Goal: Entertainment & Leisure: Consume media (video, audio)

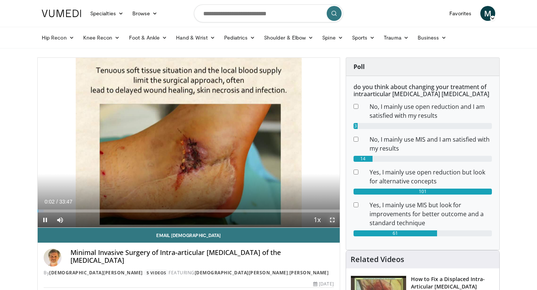
click at [335, 217] on span "Video Player" at bounding box center [332, 220] width 15 height 15
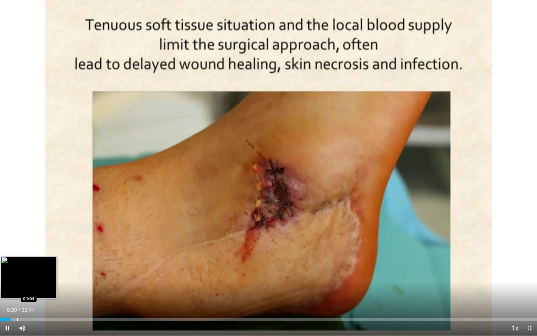
click at [17, 290] on div "Progress Bar" at bounding box center [17, 318] width 1 height 3
click at [8, 290] on div "Progress Bar" at bounding box center [8, 318] width 1 height 3
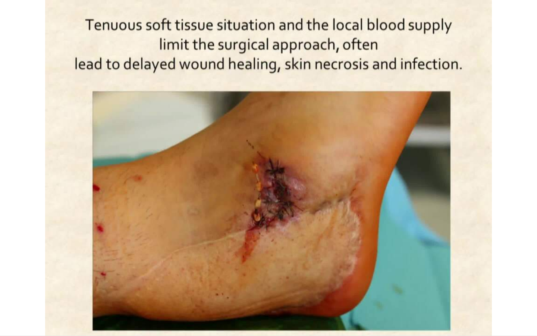
click at [18, 290] on div "10 seconds Tap to unmute" at bounding box center [268, 167] width 537 height 335
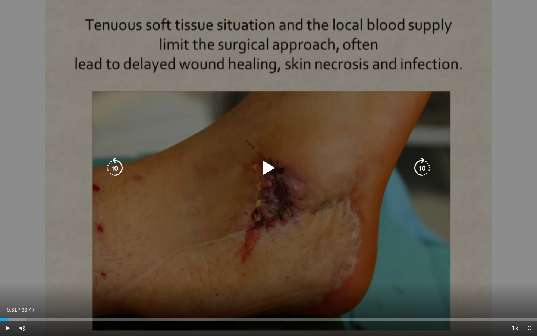
click at [65, 273] on div "10 seconds Tap to unmute" at bounding box center [268, 167] width 537 height 335
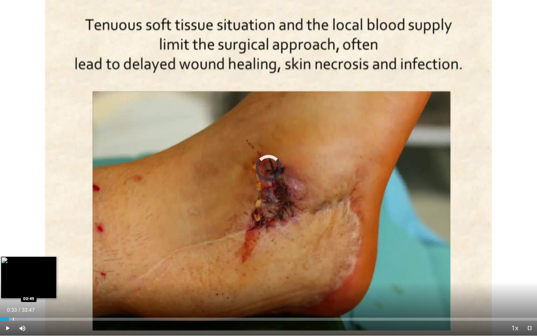
click at [13, 290] on div "Progress Bar" at bounding box center [13, 318] width 1 height 3
click at [17, 290] on div "Progress Bar" at bounding box center [17, 318] width 1 height 3
click at [13, 290] on div "Progress Bar" at bounding box center [13, 318] width 1 height 3
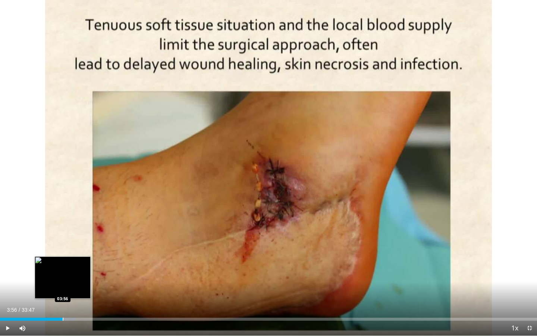
click at [63, 290] on div "Progress Bar" at bounding box center [63, 318] width 1 height 3
click at [69, 290] on div "Progress Bar" at bounding box center [69, 318] width 1 height 3
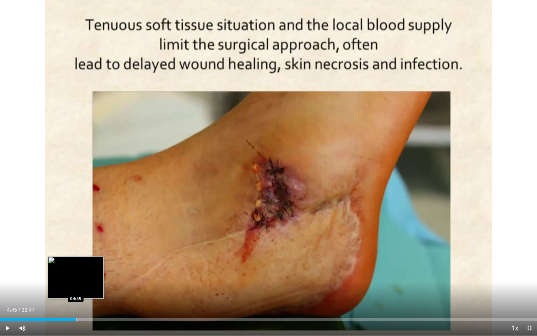
click at [76, 290] on div "Progress Bar" at bounding box center [76, 318] width 1 height 3
click at [85, 290] on div "Progress Bar" at bounding box center [85, 318] width 1 height 3
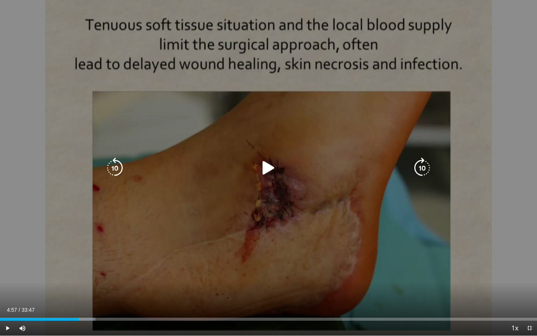
click at [79, 290] on div "Loaded : 17.75% 04:57 05:19" at bounding box center [268, 318] width 537 height 3
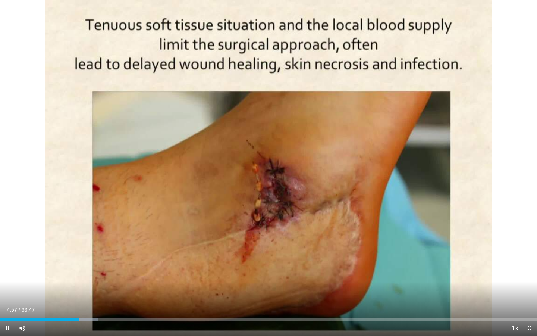
click at [87, 290] on div "Current Time 4:57 / Duration 33:47 Pause Skip Backward Skip Forward Mute 100% L…" at bounding box center [268, 327] width 537 height 15
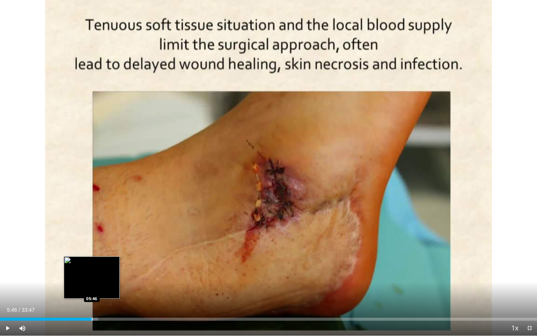
click at [92, 290] on div "Progress Bar" at bounding box center [92, 318] width 1 height 3
click at [96, 290] on div "Progress Bar" at bounding box center [96, 318] width 1 height 3
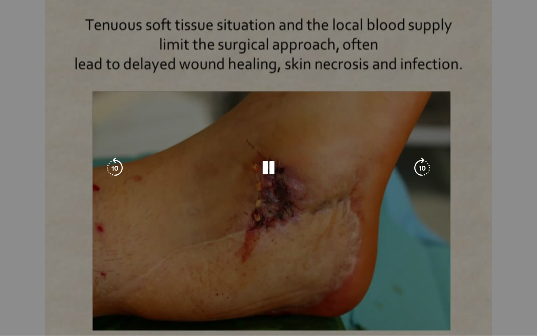
click at [101, 290] on video-js "**********" at bounding box center [268, 168] width 537 height 336
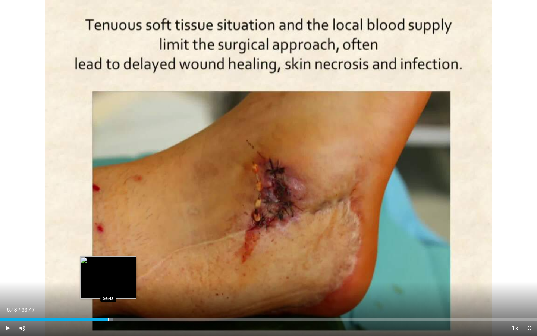
click at [108, 290] on div "Loaded : 21.03% 06:48 06:48" at bounding box center [268, 316] width 537 height 7
click at [102, 290] on div "Loaded : 23.18% 06:50 06:27" at bounding box center [268, 316] width 537 height 7
click at [114, 290] on div "Progress Bar" at bounding box center [114, 318] width 1 height 3
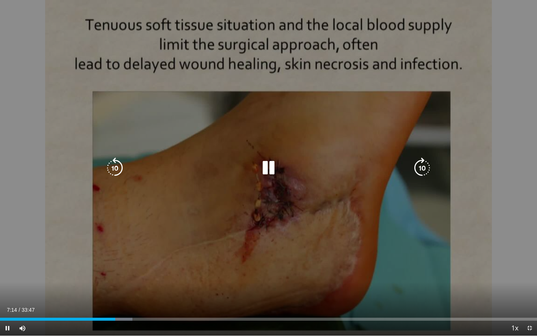
click at [266, 169] on icon "Video Player" at bounding box center [268, 167] width 21 height 21
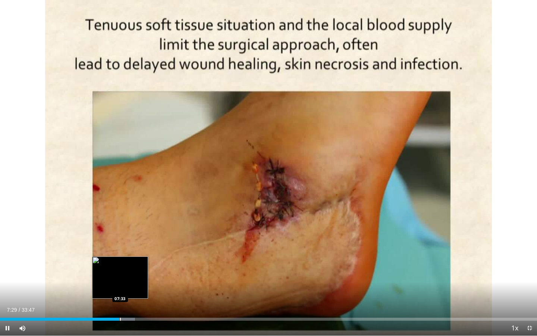
click at [120, 290] on div "Progress Bar" at bounding box center [120, 318] width 1 height 3
click at [127, 290] on div "Progress Bar" at bounding box center [127, 318] width 1 height 3
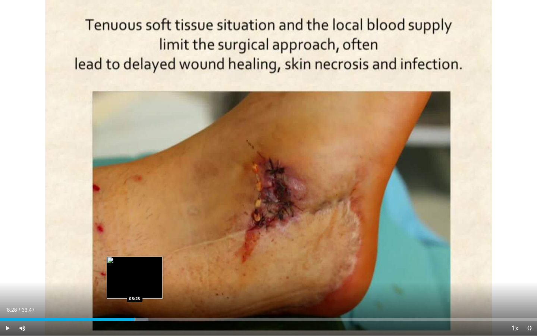
click at [135, 290] on div "Progress Bar" at bounding box center [135, 318] width 1 height 3
click at [140, 290] on div "Progress Bar" at bounding box center [140, 318] width 1 height 3
click at [146, 290] on div "Progress Bar" at bounding box center [146, 318] width 1 height 3
click at [140, 290] on div "Progress Bar" at bounding box center [140, 318] width 1 height 3
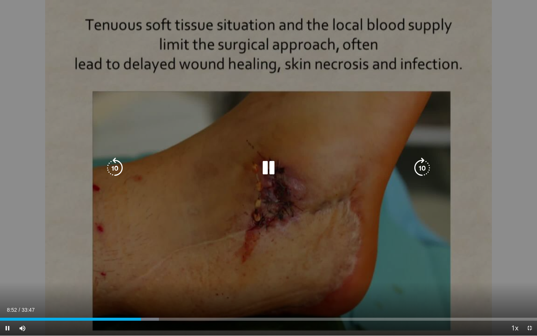
click at [267, 207] on div "10 seconds Tap to unmute" at bounding box center [268, 167] width 537 height 335
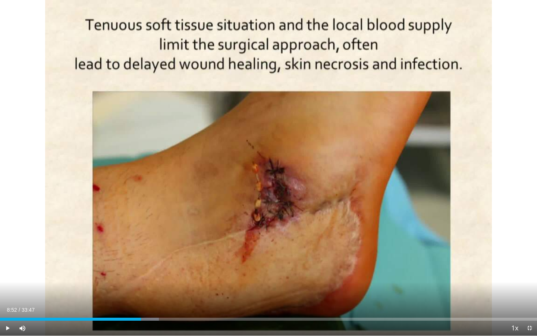
click at [201, 166] on div "10 seconds Tap to unmute" at bounding box center [268, 167] width 537 height 335
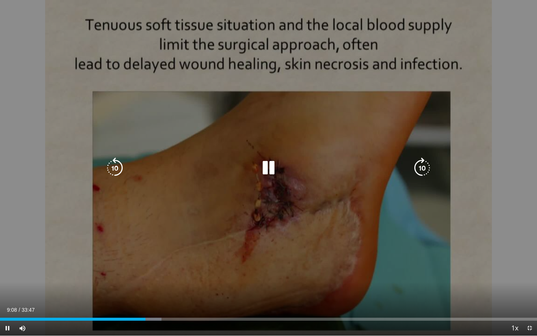
click at [209, 143] on div "10 seconds Tap to unmute" at bounding box center [268, 167] width 537 height 335
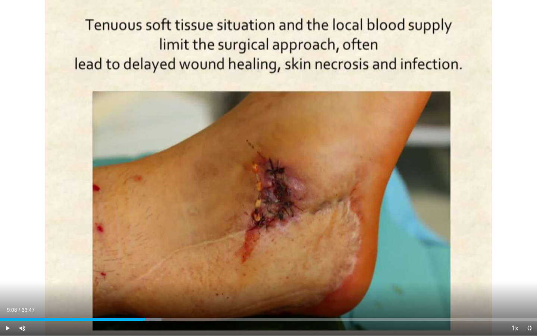
click at [209, 142] on div "10 seconds Tap to unmute" at bounding box center [268, 167] width 537 height 335
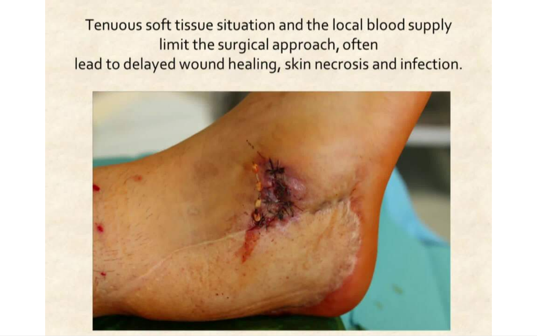
click at [209, 142] on div "10 seconds Tap to unmute" at bounding box center [268, 167] width 537 height 335
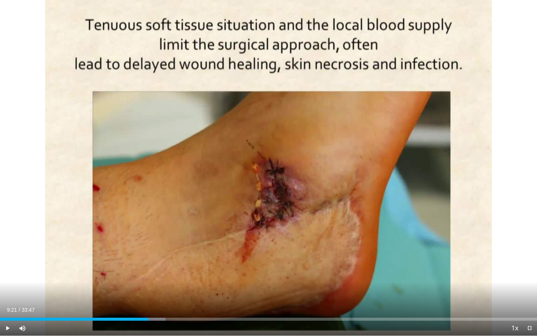
click at [209, 142] on div "10 seconds Tap to unmute" at bounding box center [268, 167] width 537 height 335
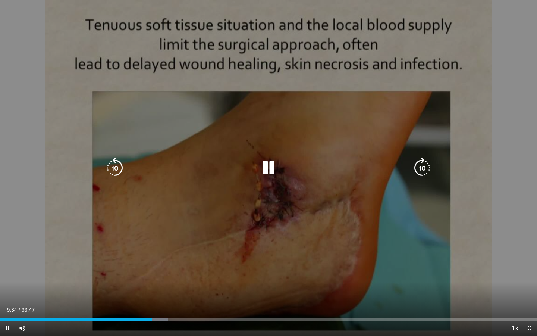
click at [438, 198] on div "10 seconds Tap to unmute" at bounding box center [268, 167] width 537 height 335
click at [406, 247] on div "10 seconds Tap to unmute" at bounding box center [268, 167] width 537 height 335
click at [364, 276] on div "10 seconds Tap to unmute" at bounding box center [268, 167] width 537 height 335
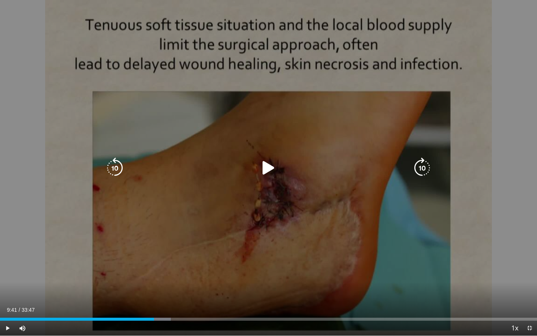
click at [481, 186] on div "10 seconds Tap to unmute" at bounding box center [268, 167] width 537 height 335
click at [480, 183] on div "10 seconds Tap to unmute" at bounding box center [268, 167] width 537 height 335
click at [481, 186] on div "10 seconds Tap to unmute" at bounding box center [268, 167] width 537 height 335
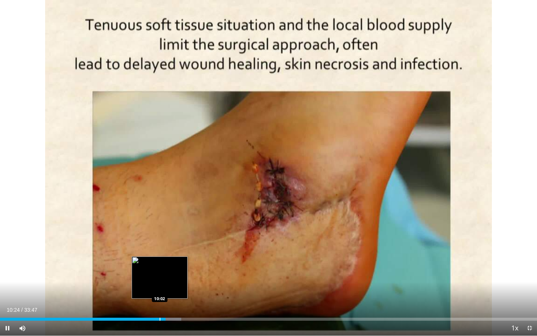
click at [160, 290] on div "Progress Bar" at bounding box center [160, 318] width 1 height 3
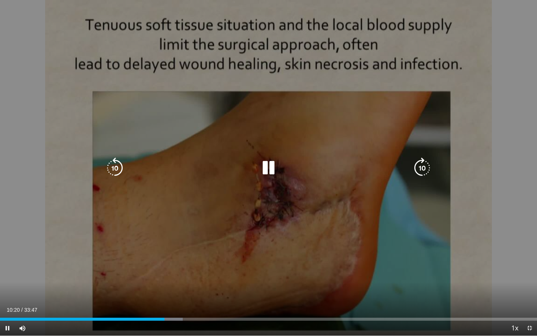
click at [537, 97] on div "10 seconds Tap to unmute" at bounding box center [268, 167] width 537 height 335
click at [489, 157] on div "10 seconds Tap to unmute" at bounding box center [268, 167] width 537 height 335
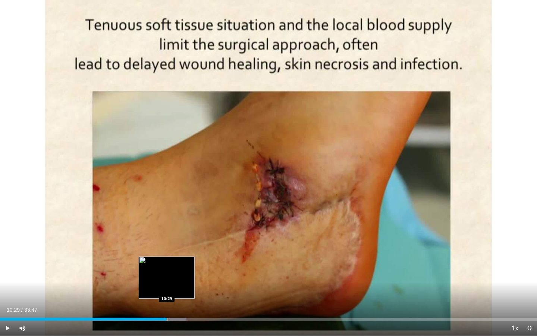
click at [167, 290] on div "Progress Bar" at bounding box center [167, 318] width 1 height 3
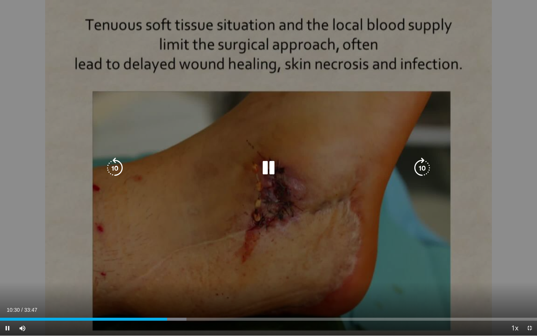
click at [226, 275] on div "10 seconds Tap to unmute" at bounding box center [268, 167] width 537 height 335
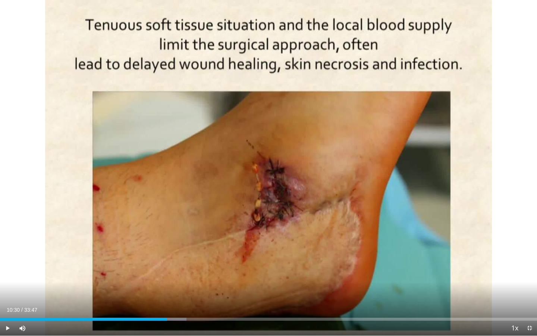
click at [226, 275] on div "10 seconds Tap to unmute" at bounding box center [268, 167] width 537 height 335
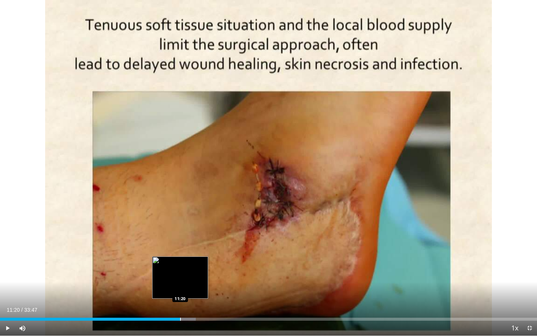
click at [180, 290] on div "Progress Bar" at bounding box center [180, 318] width 1 height 3
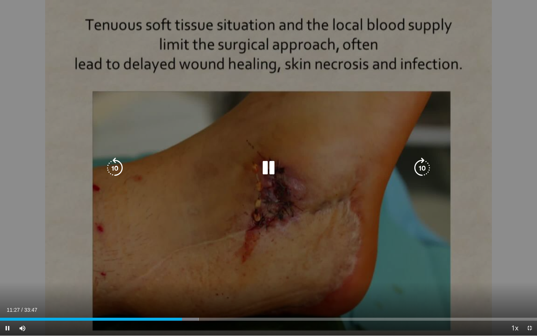
click at [492, 191] on div "10 seconds Tap to unmute" at bounding box center [268, 167] width 537 height 335
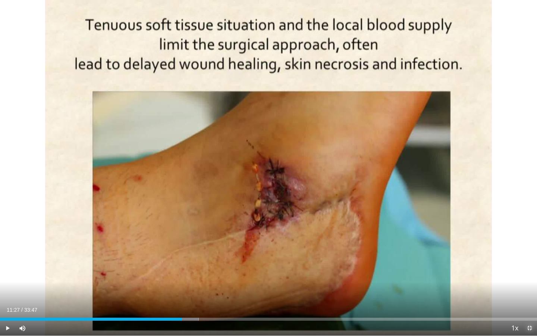
click at [533, 290] on span "Video Player" at bounding box center [529, 327] width 15 height 15
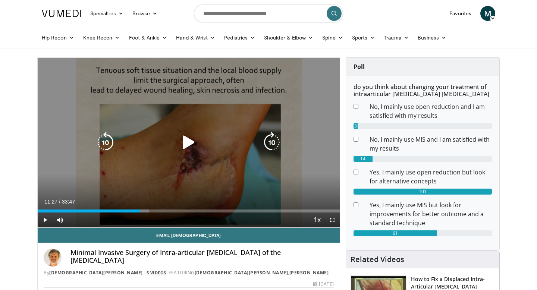
click at [230, 173] on div "10 seconds Tap to unmute" at bounding box center [189, 143] width 302 height 170
click at [231, 170] on div "10 seconds Tap to unmute" at bounding box center [189, 143] width 302 height 170
click at [249, 127] on div "10 seconds Tap to unmute" at bounding box center [189, 143] width 302 height 170
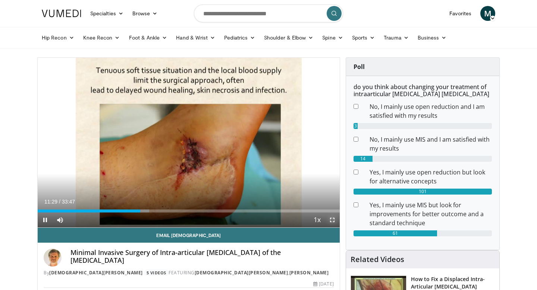
click at [332, 219] on span "Video Player" at bounding box center [332, 220] width 15 height 15
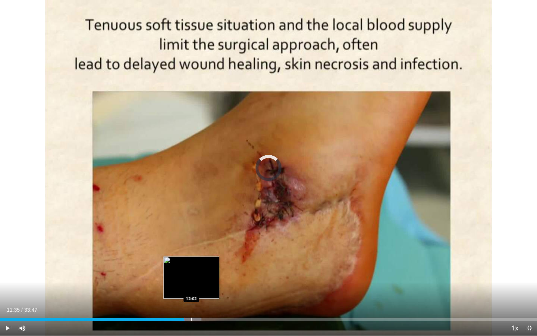
click at [191, 290] on div "Progress Bar" at bounding box center [191, 318] width 1 height 3
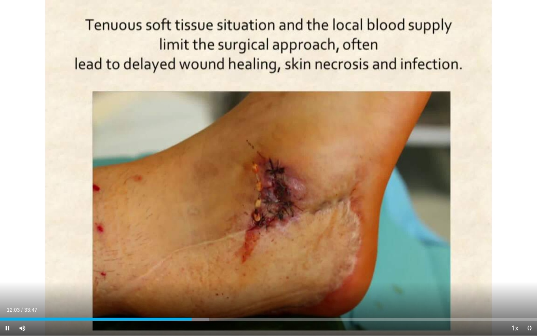
click at [195, 290] on div "Current Time 12:03 / Duration 33:47 Pause Skip Backward Skip Forward Mute 100% …" at bounding box center [268, 327] width 537 height 15
click at [196, 290] on div "Current Time 12:05 / Duration 33:47 Pause Skip Backward Skip Forward Mute 100% …" at bounding box center [268, 327] width 537 height 15
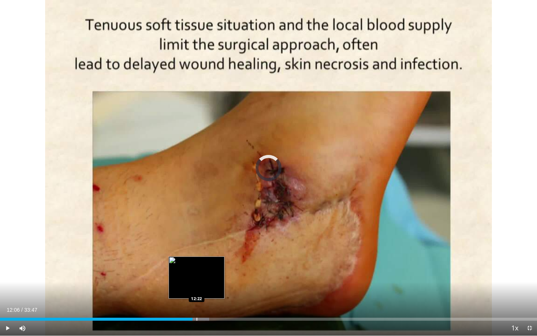
click at [197, 290] on div "Progress Bar" at bounding box center [197, 318] width 1 height 3
click at [203, 290] on div "Progress Bar" at bounding box center [203, 318] width 1 height 3
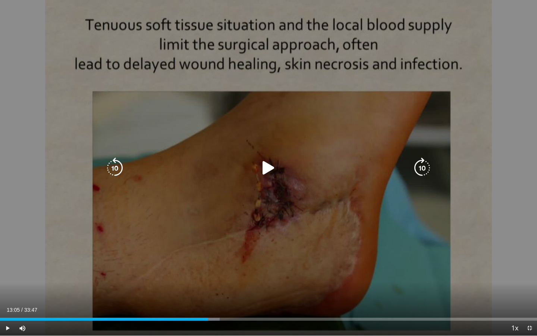
click at [208, 290] on div "Progress Bar" at bounding box center [208, 318] width 24 height 3
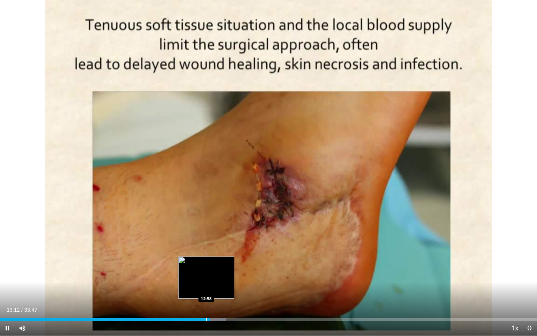
click at [206, 290] on div "Loaded : 42.06% 13:12 12:58" at bounding box center [268, 316] width 537 height 7
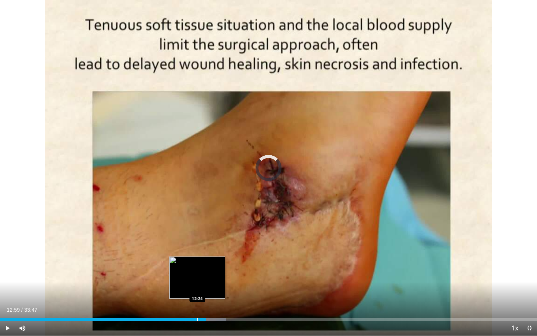
click at [197, 290] on div "Loaded : 42.06% 12:59 12:24" at bounding box center [268, 316] width 537 height 7
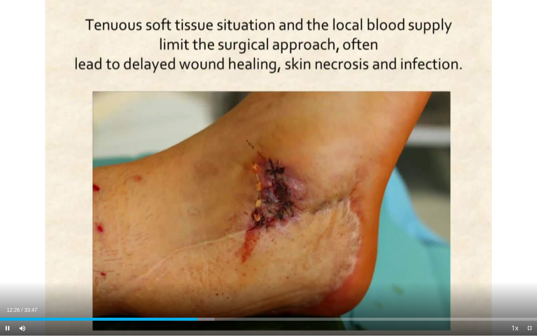
click at [195, 290] on div "Current Time 12:26 / Duration 33:47 Pause Skip Backward Skip Forward Mute 100% …" at bounding box center [268, 327] width 537 height 15
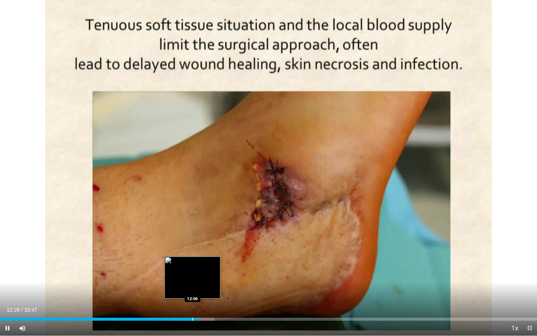
click at [192, 290] on div "Progress Bar" at bounding box center [192, 318] width 1 height 3
click at [188, 290] on div "Progress Bar" at bounding box center [188, 318] width 1 height 3
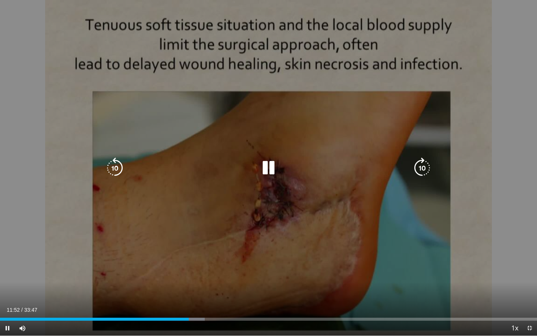
click at [370, 185] on div "10 seconds Tap to unmute" at bounding box center [268, 167] width 537 height 335
click at [358, 198] on div "10 seconds Tap to unmute" at bounding box center [268, 167] width 537 height 335
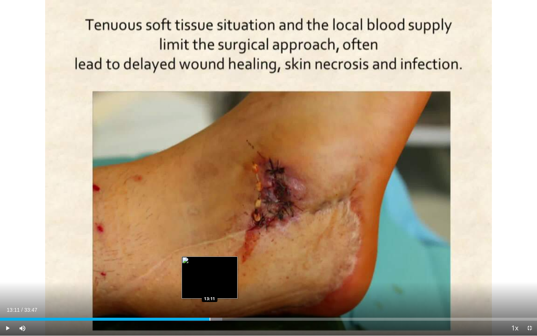
click at [210, 290] on div "Progress Bar" at bounding box center [210, 318] width 1 height 3
click at [206, 290] on div "Progress Bar" at bounding box center [206, 318] width 1 height 3
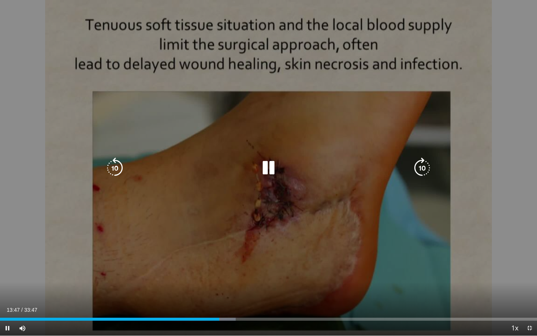
click at [474, 227] on div "10 seconds Tap to unmute" at bounding box center [268, 167] width 537 height 335
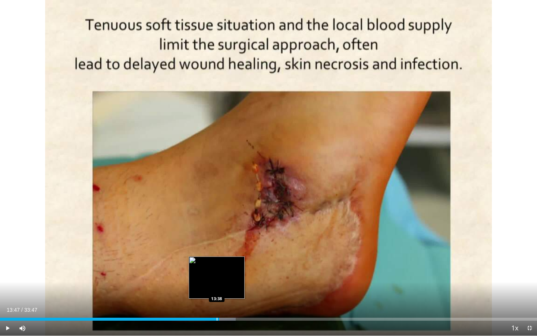
click at [217, 290] on div "Progress Bar" at bounding box center [217, 318] width 1 height 3
click at [222, 290] on div "Progress Bar" at bounding box center [222, 318] width 1 height 3
click at [224, 290] on div "Progress Bar" at bounding box center [224, 318] width 1 height 3
click at [226, 290] on div "Progress Bar" at bounding box center [226, 318] width 1 height 3
click at [214, 290] on div "Progress Bar" at bounding box center [214, 318] width 1 height 3
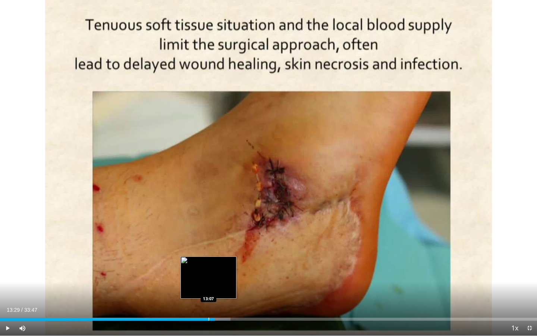
click at [208, 290] on div "Progress Bar" at bounding box center [208, 318] width 1 height 3
click at [214, 290] on div "Progress Bar" at bounding box center [214, 318] width 1 height 3
click at [209, 290] on div "Progress Bar" at bounding box center [209, 318] width 1 height 3
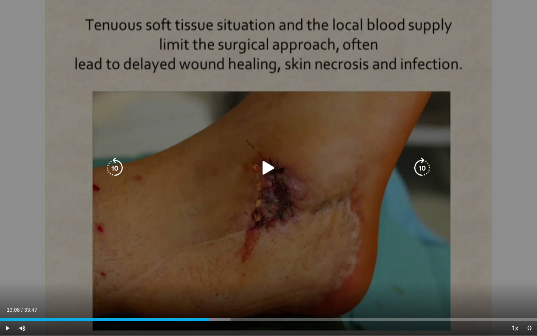
click at [278, 241] on div "10 seconds Tap to unmute" at bounding box center [268, 167] width 537 height 335
click at [279, 276] on div "10 seconds Tap to unmute" at bounding box center [268, 167] width 537 height 335
click at [327, 266] on div "10 seconds Tap to unmute" at bounding box center [268, 167] width 537 height 335
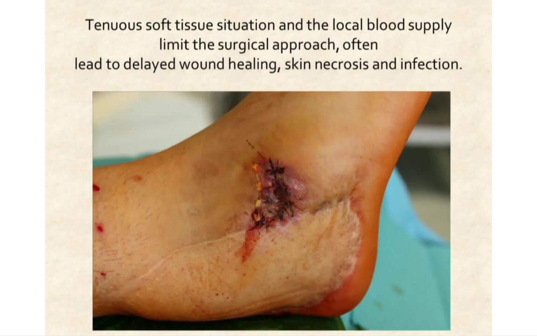
click at [327, 266] on div "10 seconds Tap to unmute" at bounding box center [268, 167] width 537 height 335
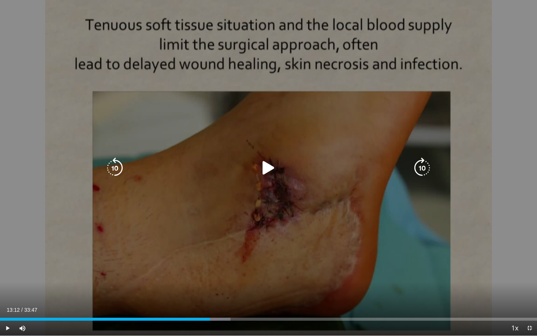
click at [208, 227] on div "10 seconds Tap to unmute" at bounding box center [268, 167] width 537 height 335
click at [176, 220] on div "10 seconds Tap to unmute" at bounding box center [268, 167] width 537 height 335
click at [176, 260] on div "10 seconds Tap to unmute" at bounding box center [268, 167] width 537 height 335
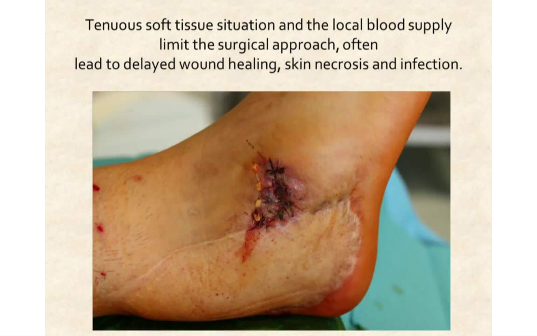
click at [377, 243] on div "10 seconds Tap to unmute" at bounding box center [268, 167] width 537 height 335
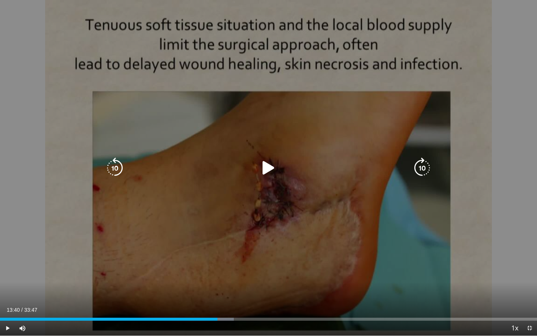
click at [112, 167] on icon "Video Player" at bounding box center [114, 167] width 21 height 21
click at [165, 196] on div "10 seconds Tap to unmute" at bounding box center [268, 167] width 537 height 335
click at [269, 171] on icon "Video Player" at bounding box center [268, 167] width 21 height 21
click at [267, 168] on icon "Video Player" at bounding box center [268, 167] width 21 height 21
click at [269, 173] on icon "Video Player" at bounding box center [268, 167] width 21 height 21
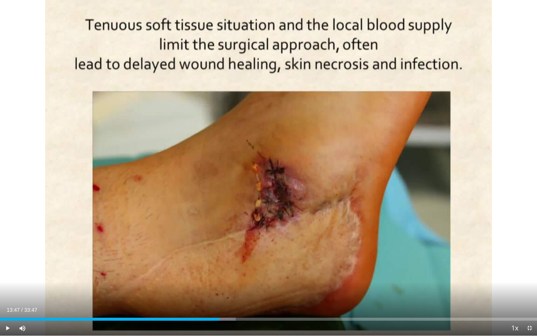
click at [269, 173] on div "10 seconds Tap to unmute" at bounding box center [268, 167] width 537 height 335
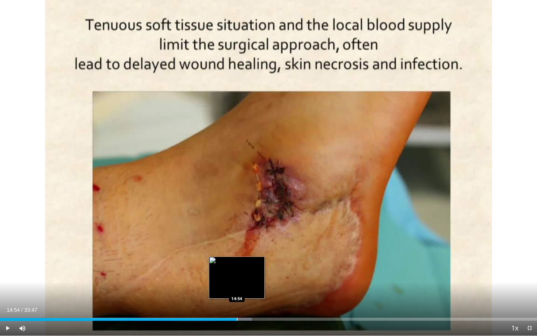
click at [237, 290] on div "Progress Bar" at bounding box center [237, 318] width 1 height 3
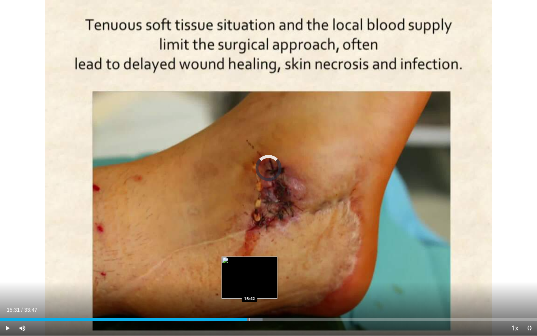
click at [249, 290] on div "Progress Bar" at bounding box center [249, 318] width 1 height 3
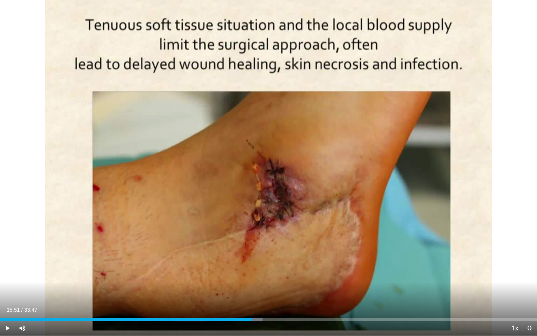
click at [252, 290] on div "Progress Bar" at bounding box center [252, 318] width 1 height 3
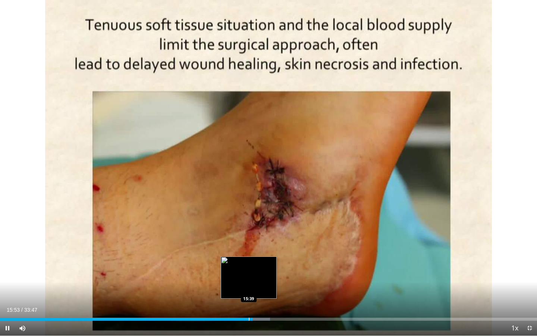
click at [249, 290] on div "Progress Bar" at bounding box center [249, 318] width 1 height 3
click at [257, 290] on div "Progress Bar" at bounding box center [257, 318] width 1 height 3
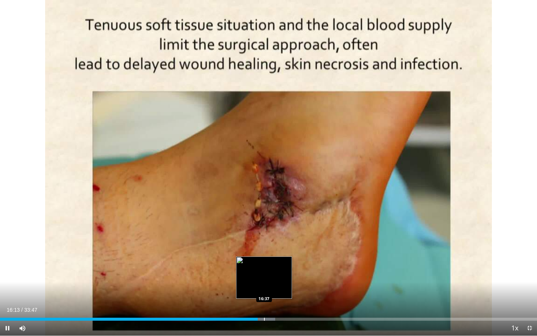
click at [264, 290] on div "Progress Bar" at bounding box center [264, 318] width 1 height 3
click at [273, 290] on div "Progress Bar" at bounding box center [273, 318] width 1 height 3
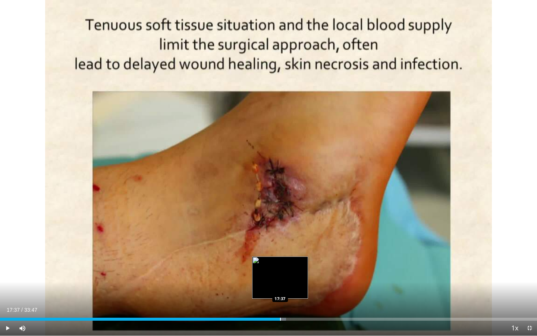
click at [280, 290] on div "Progress Bar" at bounding box center [280, 318] width 1 height 3
click at [288, 290] on div "Progress Bar" at bounding box center [288, 318] width 1 height 3
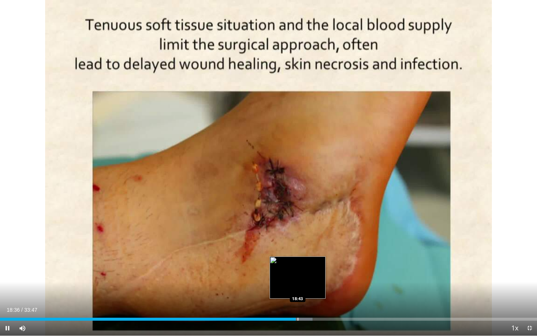
click at [298, 290] on div "Progress Bar" at bounding box center [298, 318] width 1 height 3
click at [299, 290] on div "Progress Bar" at bounding box center [299, 318] width 1 height 3
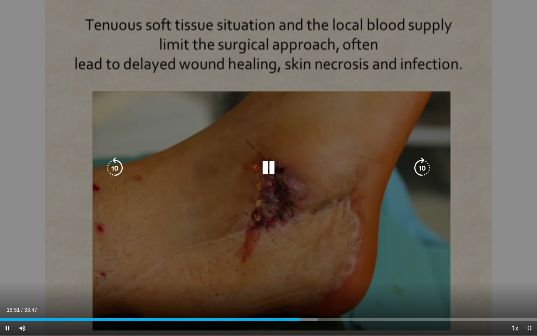
click at [304, 290] on div "Progress Bar" at bounding box center [305, 318] width 26 height 3
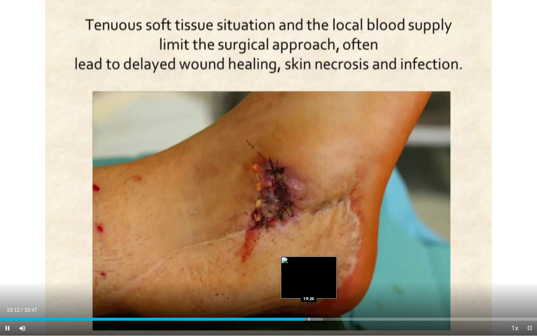
click at [309, 290] on div "Progress Bar" at bounding box center [309, 318] width 1 height 3
click at [317, 290] on div "Progress Bar" at bounding box center [317, 318] width 1 height 3
click at [323, 290] on div "Progress Bar" at bounding box center [323, 318] width 1 height 3
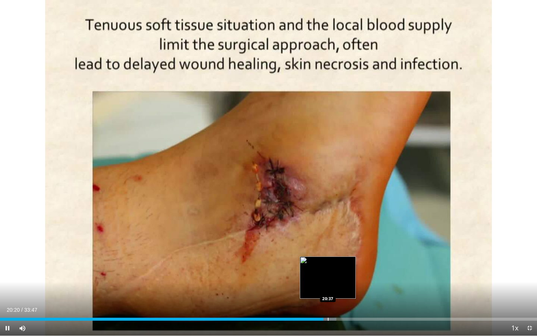
click at [328, 290] on div "Progress Bar" at bounding box center [328, 318] width 1 height 3
click at [336, 290] on div "Progress Bar" at bounding box center [336, 318] width 1 height 3
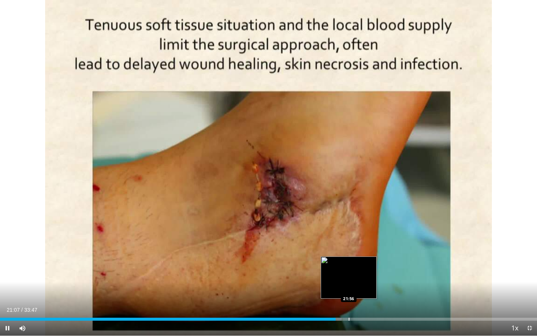
click at [349, 290] on div "Progress Bar" at bounding box center [349, 318] width 1 height 3
click at [355, 290] on div "Progress Bar" at bounding box center [355, 318] width 1 height 3
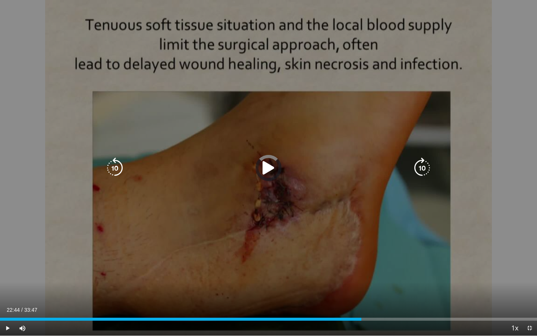
click at [361, 290] on div "Loaded : 0.00% 22:20 22:19" at bounding box center [268, 318] width 537 height 3
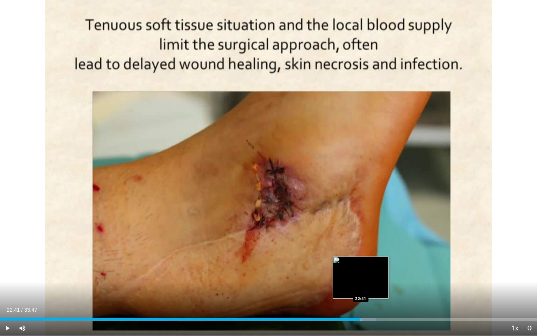
click at [361, 290] on div "Progress Bar" at bounding box center [361, 318] width 1 height 3
click at [367, 290] on div "Loaded : 70.93% 22:53 23:05" at bounding box center [268, 316] width 537 height 7
click at [375, 290] on div "Progress Bar" at bounding box center [375, 318] width 1 height 3
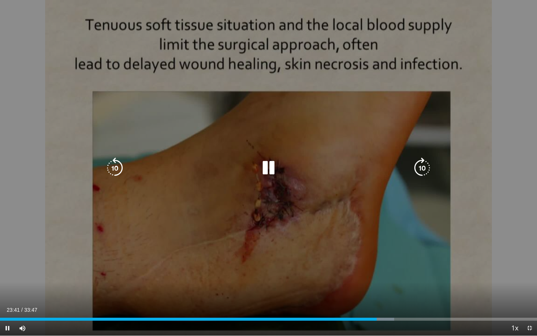
click at [390, 261] on div "10 seconds Tap to unmute" at bounding box center [268, 167] width 537 height 335
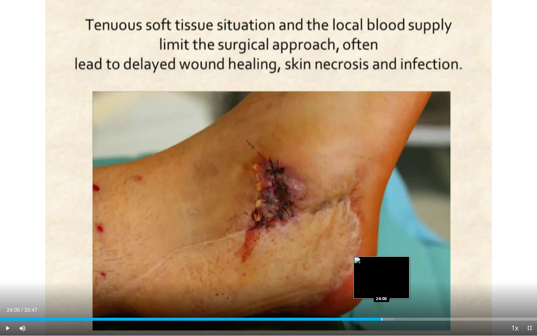
click at [382, 290] on div "Progress Bar" at bounding box center [382, 318] width 1 height 3
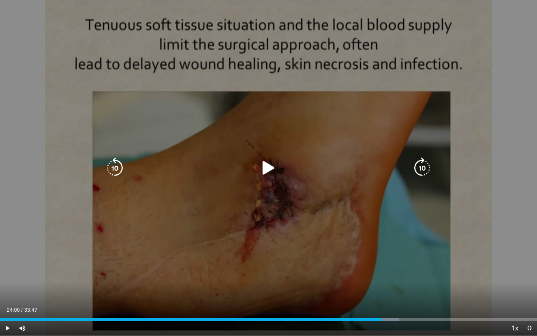
click at [383, 246] on div "10 seconds Tap to unmute" at bounding box center [268, 167] width 537 height 335
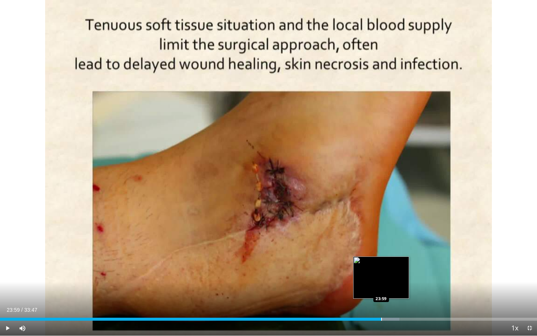
click at [381, 290] on div "Progress Bar" at bounding box center [381, 318] width 1 height 3
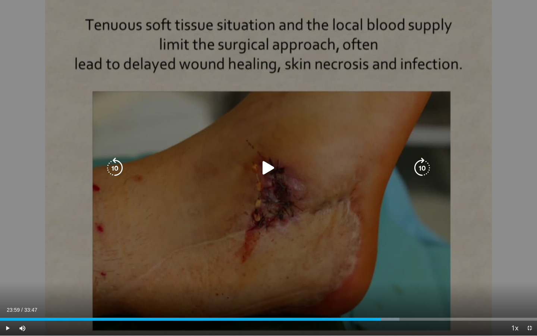
click at [271, 166] on icon "Video Player" at bounding box center [268, 167] width 21 height 21
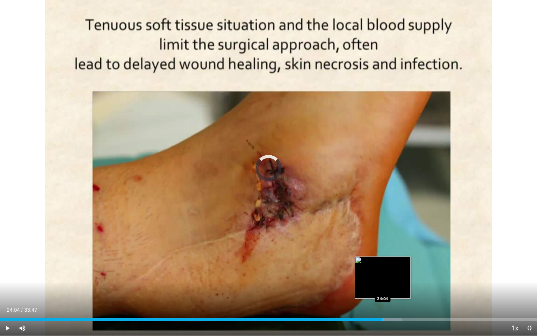
click at [383, 290] on div "Progress Bar" at bounding box center [383, 318] width 1 height 3
click at [381, 290] on div "Progress Bar" at bounding box center [381, 318] width 1 height 3
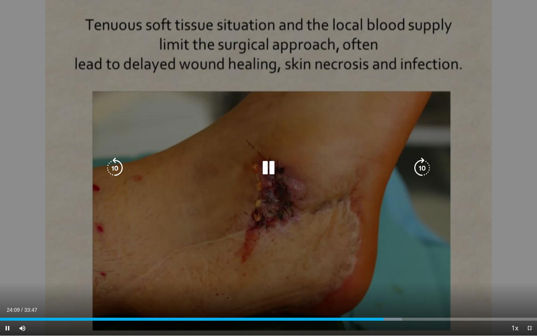
click at [453, 160] on div "10 seconds Tap to unmute" at bounding box center [268, 167] width 537 height 335
click at [212, 156] on div "10 seconds Tap to unmute" at bounding box center [268, 167] width 537 height 335
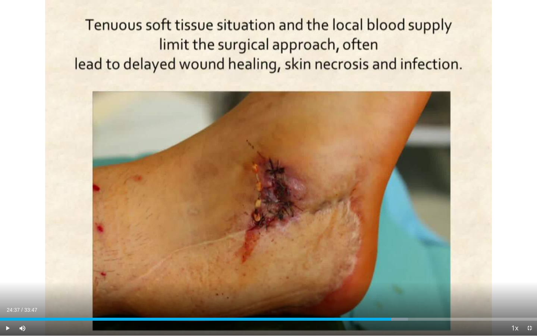
click at [228, 186] on div "10 seconds Tap to unmute" at bounding box center [268, 167] width 537 height 335
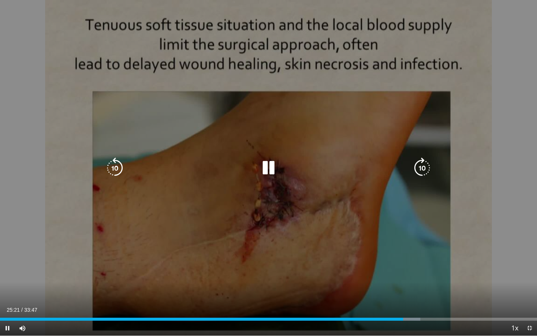
click at [356, 258] on div "10 seconds Tap to unmute" at bounding box center [268, 167] width 537 height 335
click at [357, 258] on div "10 seconds Tap to unmute" at bounding box center [268, 167] width 537 height 335
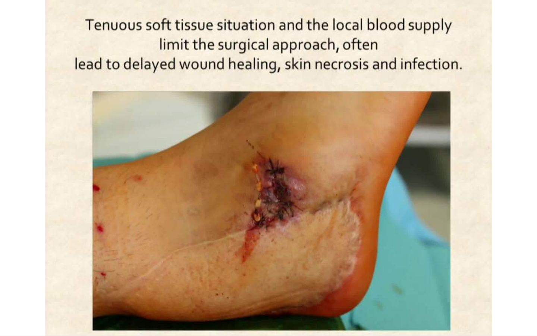
click at [357, 258] on div "10 seconds Tap to unmute" at bounding box center [268, 167] width 537 height 335
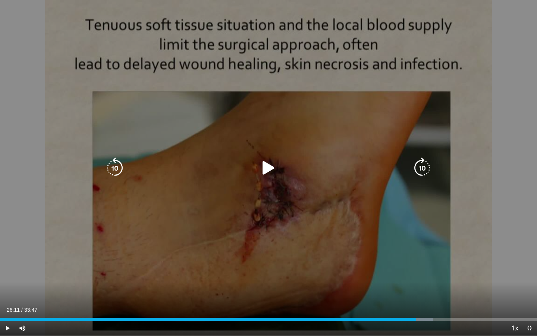
click at [371, 263] on div "10 seconds Tap to unmute" at bounding box center [268, 167] width 537 height 335
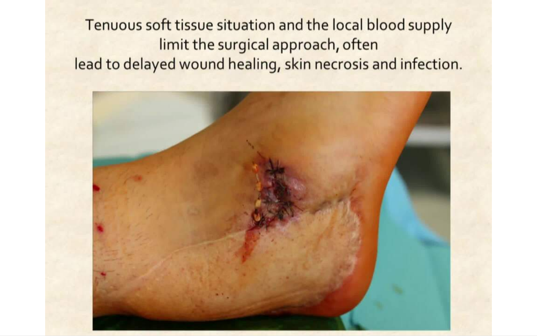
click at [371, 263] on div "10 seconds Tap to unmute" at bounding box center [268, 167] width 537 height 335
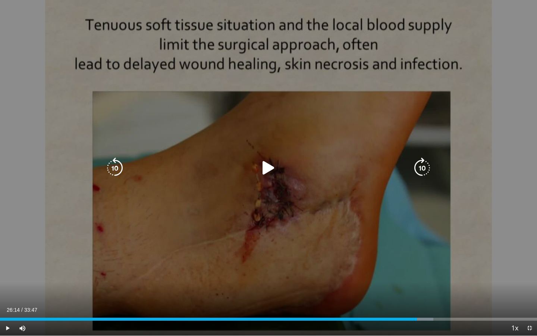
click at [145, 206] on div "10 seconds Tap to unmute" at bounding box center [268, 167] width 537 height 335
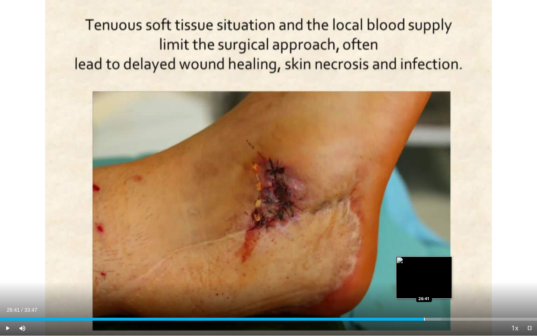
click at [424, 290] on div "Progress Bar" at bounding box center [424, 318] width 1 height 3
click at [423, 290] on div "Progress Bar" at bounding box center [423, 318] width 1 height 3
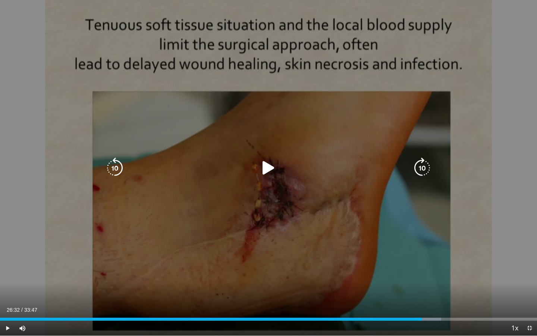
click at [421, 290] on div "26:40" at bounding box center [211, 318] width 422 height 3
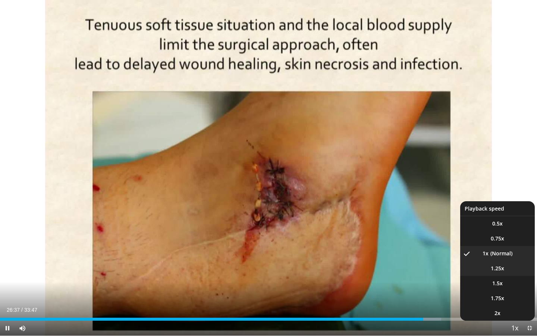
click at [500, 266] on span "1.25x" at bounding box center [497, 267] width 13 height 7
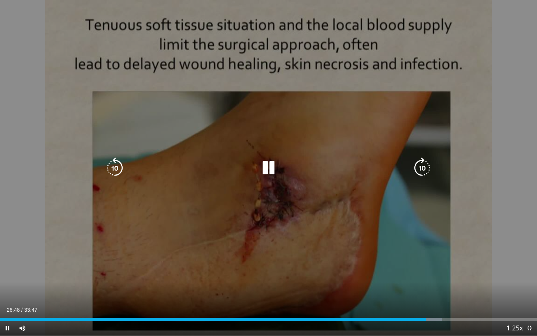
click at [420, 216] on div "10 seconds Tap to unmute" at bounding box center [268, 167] width 537 height 335
click at [232, 201] on div "10 seconds Tap to unmute" at bounding box center [268, 167] width 537 height 335
click at [121, 170] on icon "Video Player" at bounding box center [114, 167] width 21 height 21
click at [266, 168] on icon "Video Player" at bounding box center [268, 167] width 21 height 21
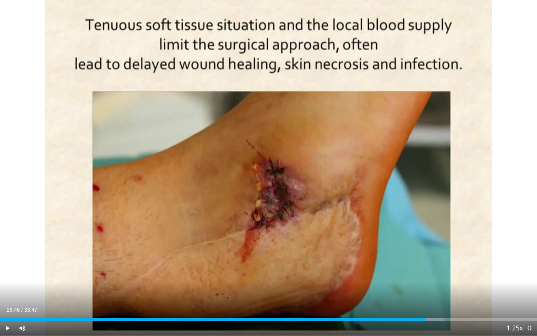
click at [247, 220] on div "10 seconds Tap to unmute" at bounding box center [268, 167] width 537 height 335
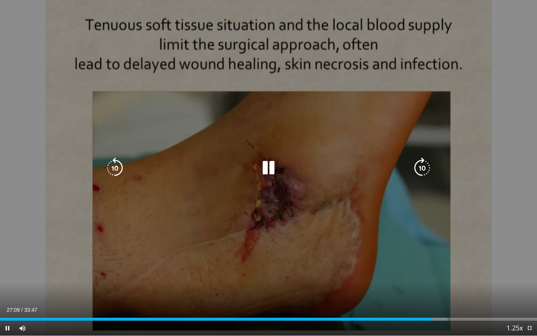
click at [233, 245] on div "10 seconds Tap to unmute" at bounding box center [268, 167] width 537 height 335
click at [140, 186] on div "10 seconds Tap to unmute" at bounding box center [268, 167] width 537 height 335
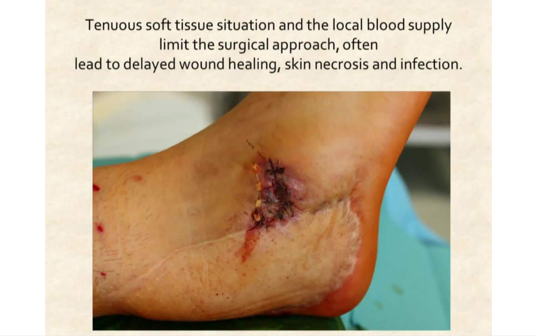
click at [140, 186] on div "10 seconds Tap to unmute" at bounding box center [268, 167] width 537 height 335
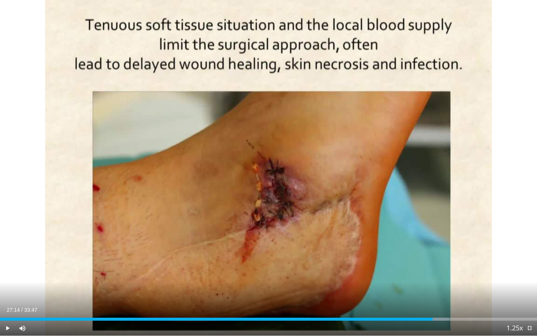
click at [140, 186] on div "10 seconds Tap to unmute" at bounding box center [268, 167] width 537 height 335
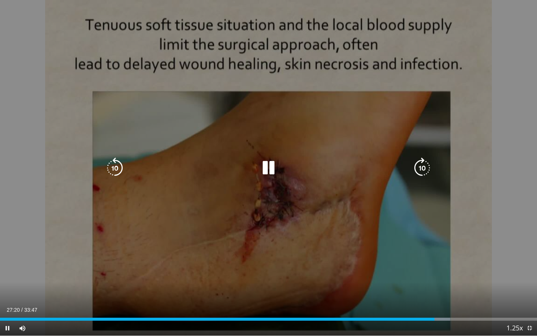
click at [141, 218] on div "10 seconds Tap to unmute" at bounding box center [268, 167] width 537 height 335
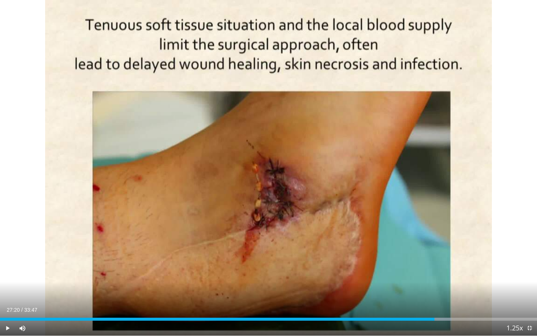
click at [141, 218] on div "10 seconds Tap to unmute" at bounding box center [268, 167] width 537 height 335
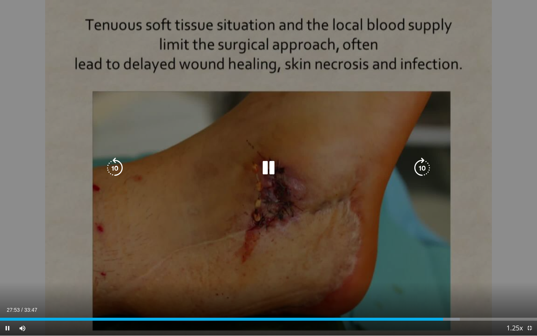
click at [114, 167] on icon "Video Player" at bounding box center [114, 167] width 21 height 21
click at [120, 161] on icon "Video Player" at bounding box center [114, 167] width 21 height 21
click at [159, 228] on div "10 seconds Tap to unmute" at bounding box center [268, 167] width 537 height 335
click at [120, 171] on icon "Video Player" at bounding box center [114, 167] width 21 height 21
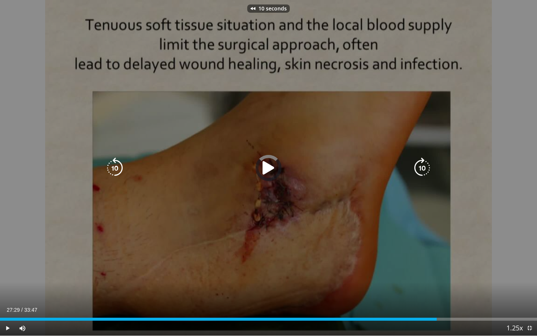
click at [158, 206] on div "10 seconds Tap to unmute" at bounding box center [268, 167] width 537 height 335
click at [143, 230] on div "10 seconds Tap to unmute" at bounding box center [268, 167] width 537 height 335
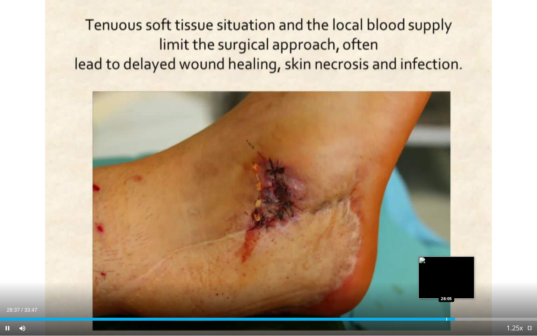
click at [446, 290] on div "Progress Bar" at bounding box center [446, 318] width 1 height 3
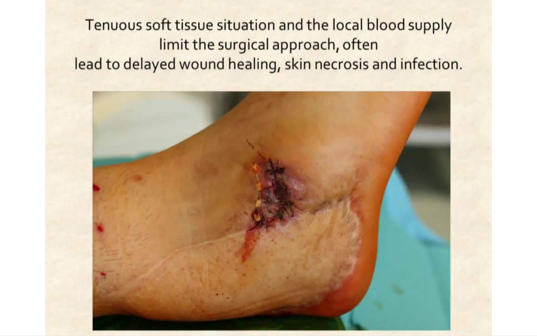
click at [432, 290] on video-js "**********" at bounding box center [268, 168] width 537 height 336
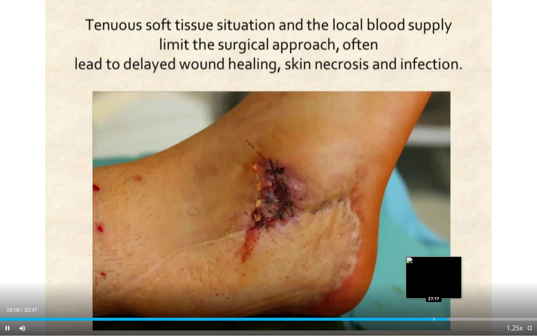
click at [434, 290] on div "Progress Bar" at bounding box center [434, 318] width 1 height 3
click at [436, 290] on div "Progress Bar" at bounding box center [436, 318] width 1 height 3
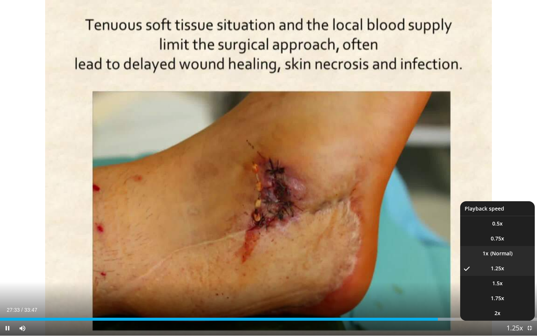
click at [500, 249] on li "1x" at bounding box center [497, 253] width 75 height 15
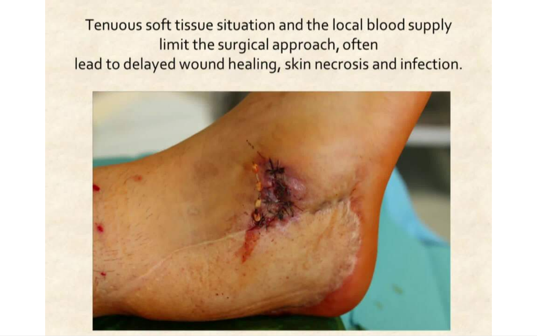
click at [497, 238] on div "10 seconds Tap to unmute" at bounding box center [268, 167] width 537 height 335
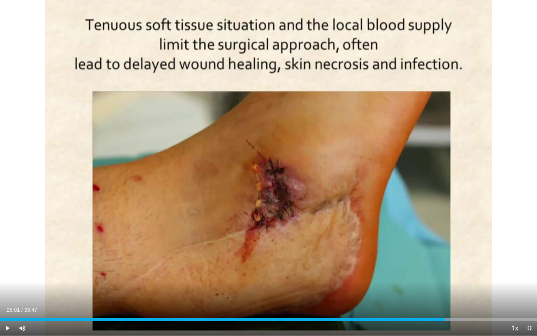
click at [497, 238] on div "10 seconds Tap to unmute" at bounding box center [268, 167] width 537 height 335
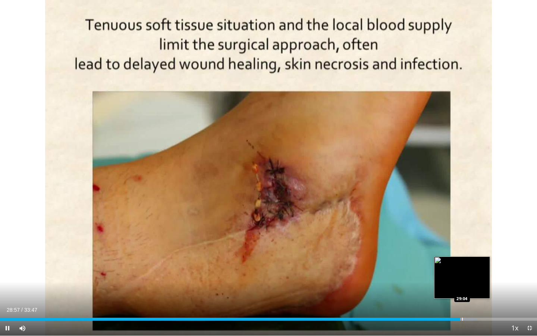
click at [462, 290] on div "Progress Bar" at bounding box center [462, 318] width 1 height 3
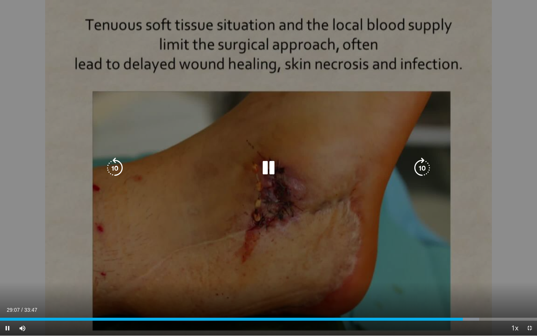
click at [461, 290] on div "29:08" at bounding box center [231, 318] width 463 height 3
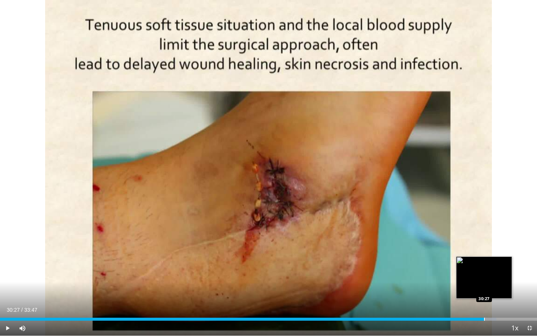
click at [484, 290] on div "Progress Bar" at bounding box center [484, 318] width 1 height 3
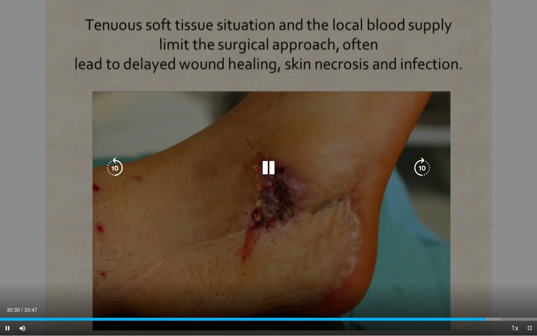
click at [481, 275] on div "10 seconds Tap to unmute" at bounding box center [268, 167] width 537 height 335
